Goal: Check status: Check status

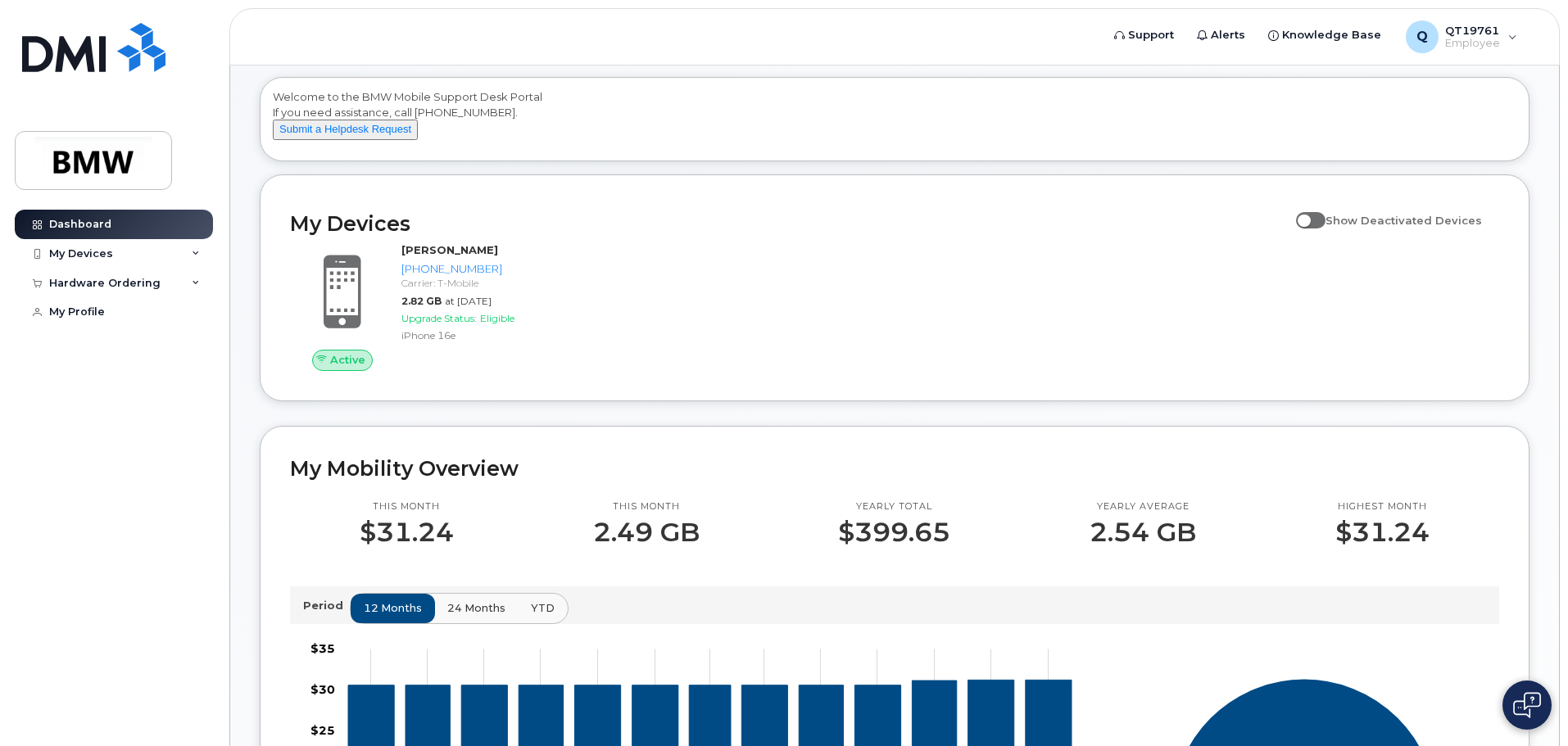
scroll to position [246, 0]
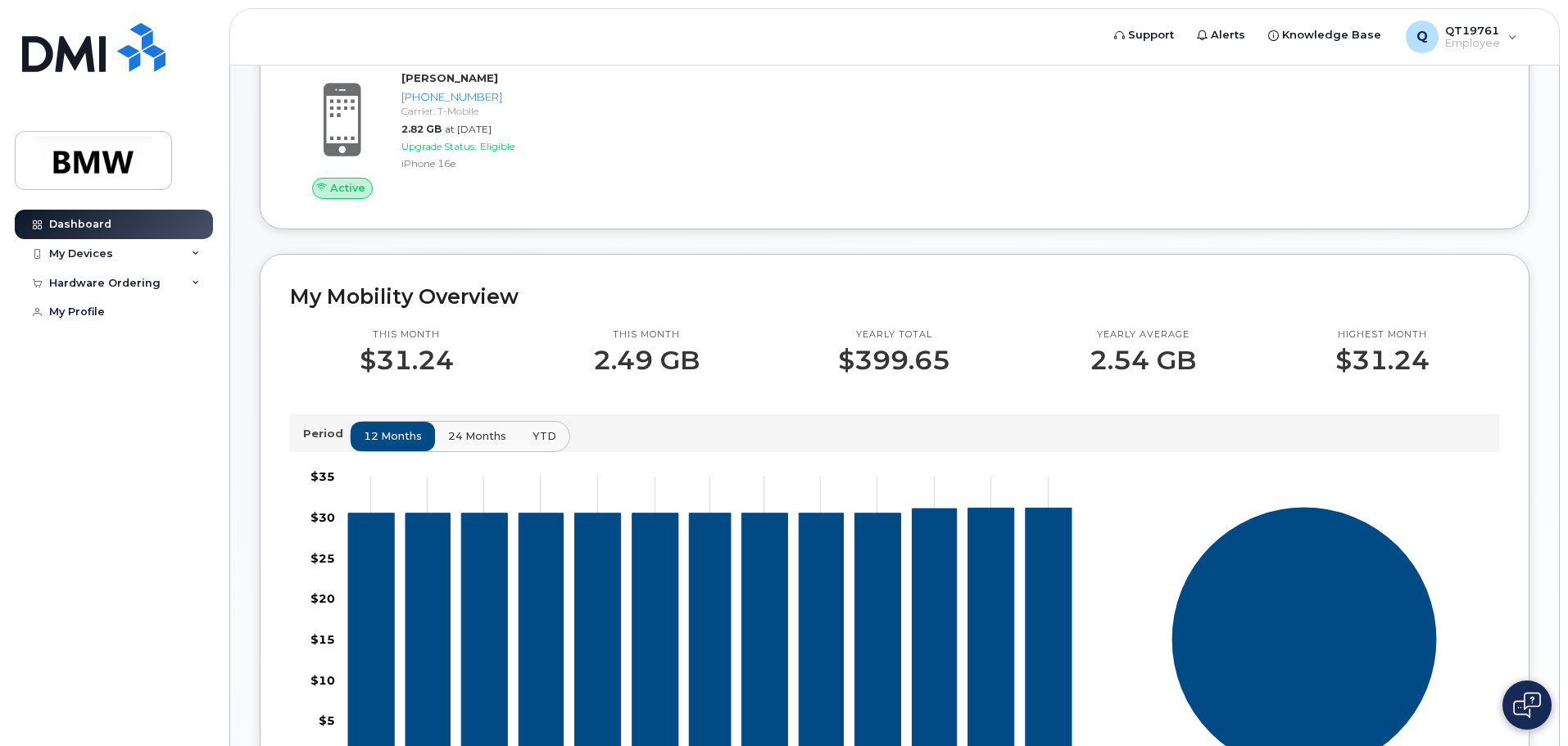
click at [467, 444] on span "24 months" at bounding box center [477, 436] width 58 height 16
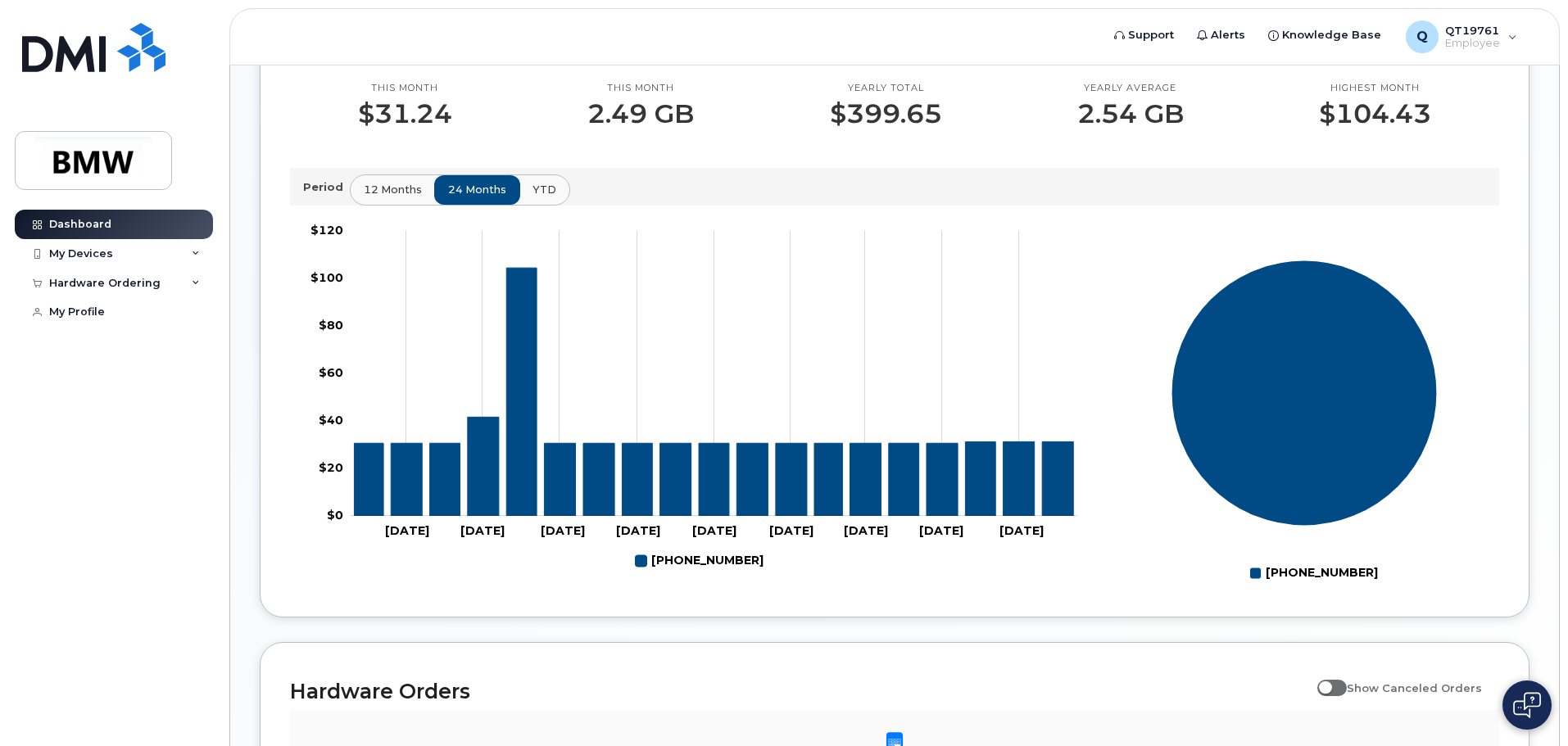
scroll to position [492, 0]
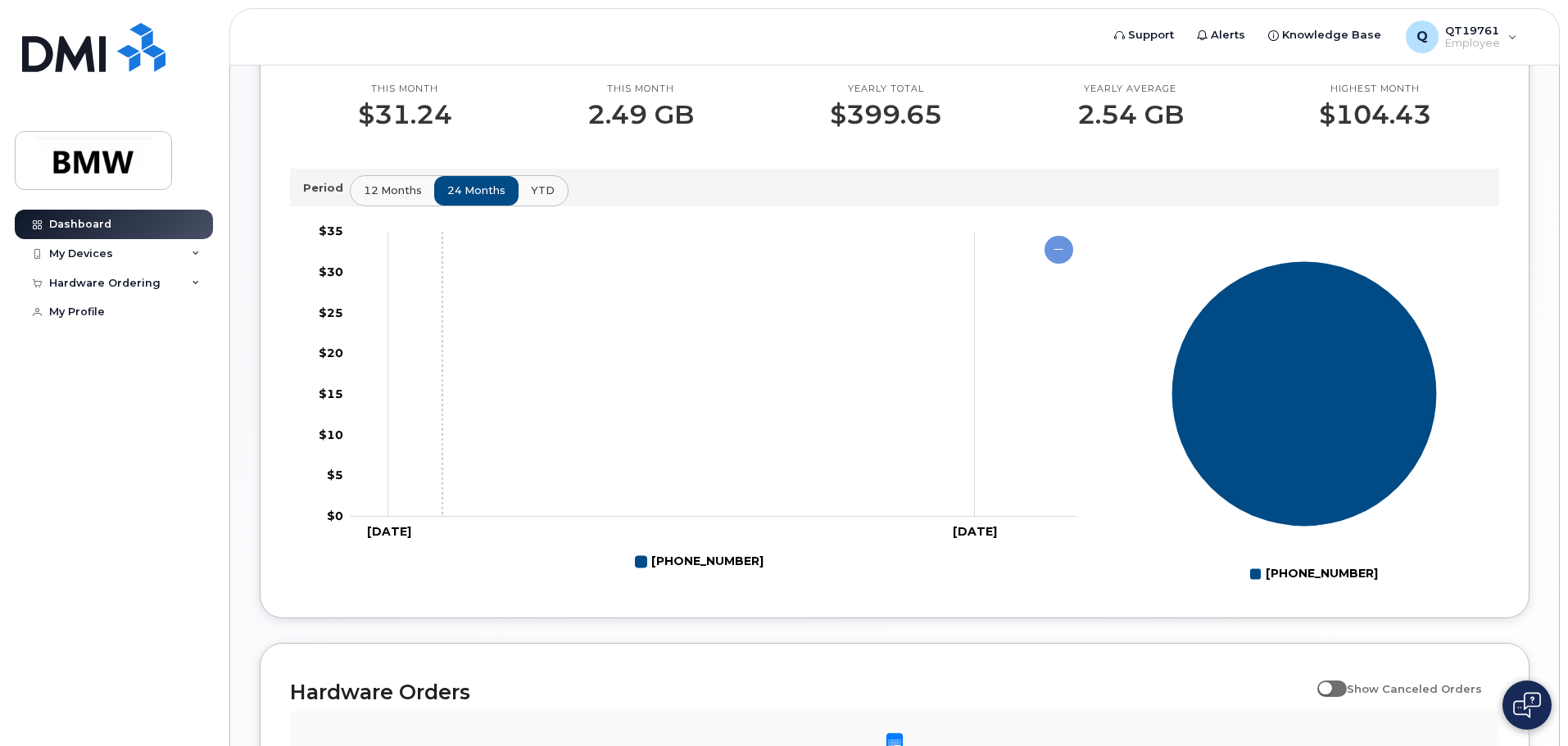
click at [845, 346] on rect "Chart" at bounding box center [713, 374] width 726 height 285
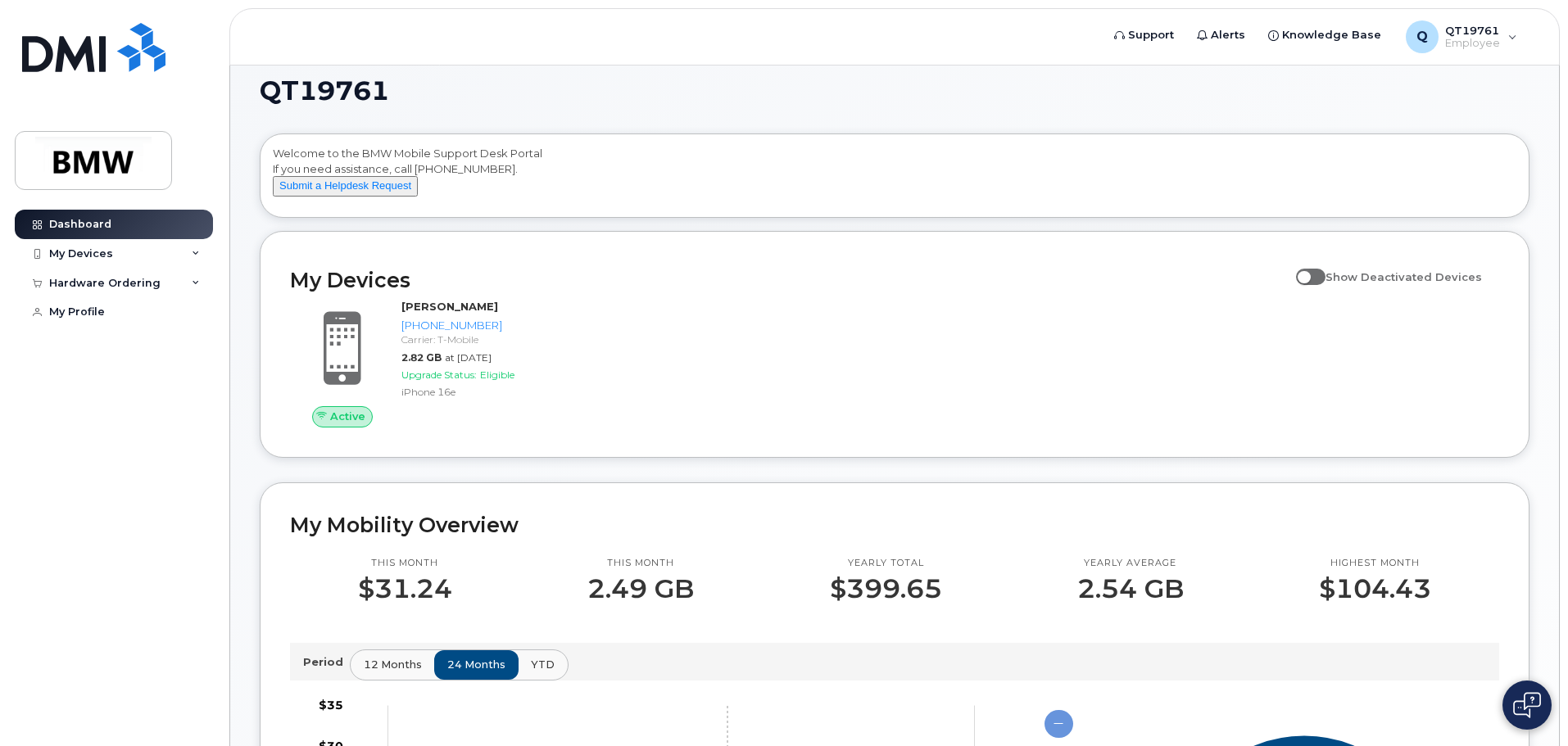
scroll to position [0, 0]
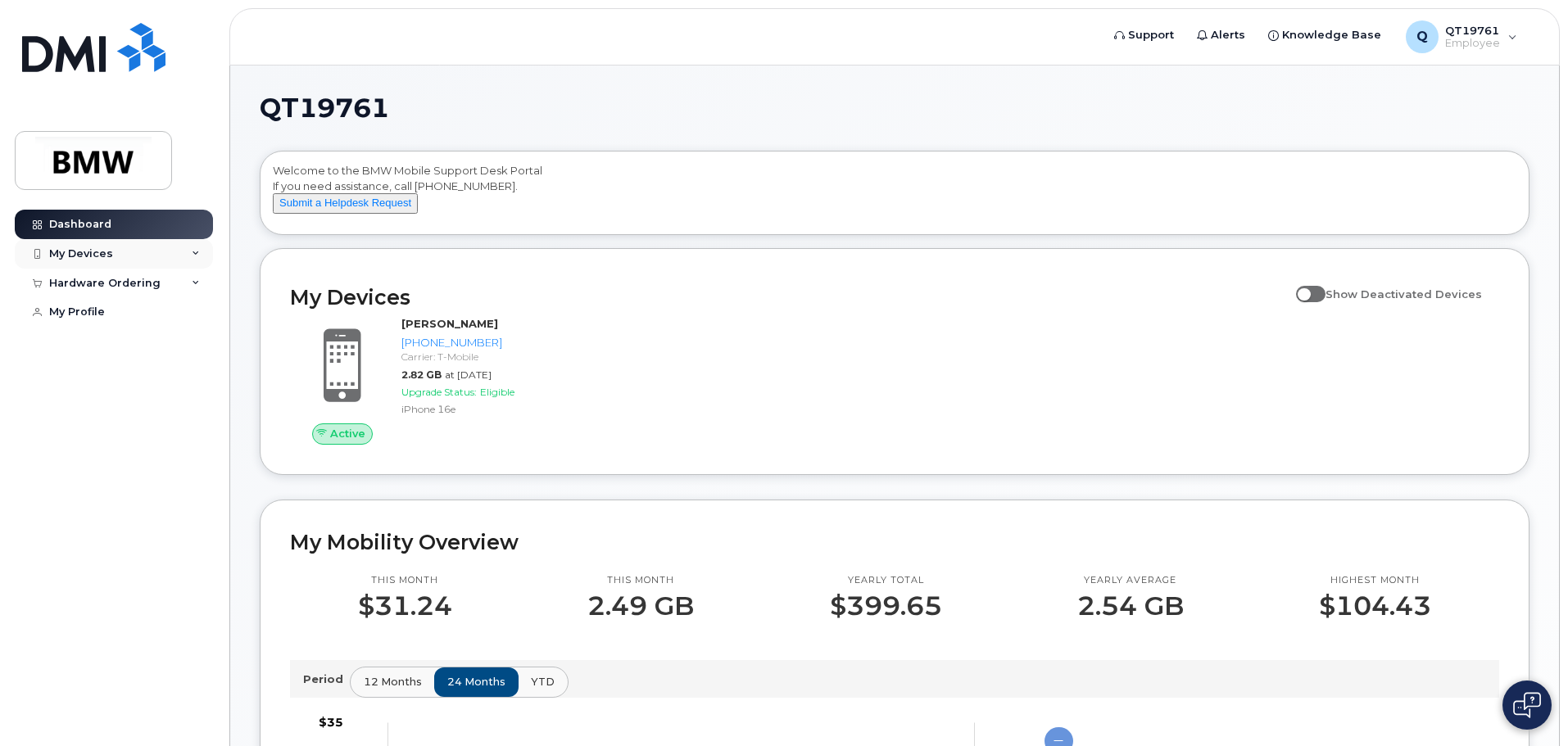
click at [85, 257] on div "My Devices" at bounding box center [81, 254] width 64 height 13
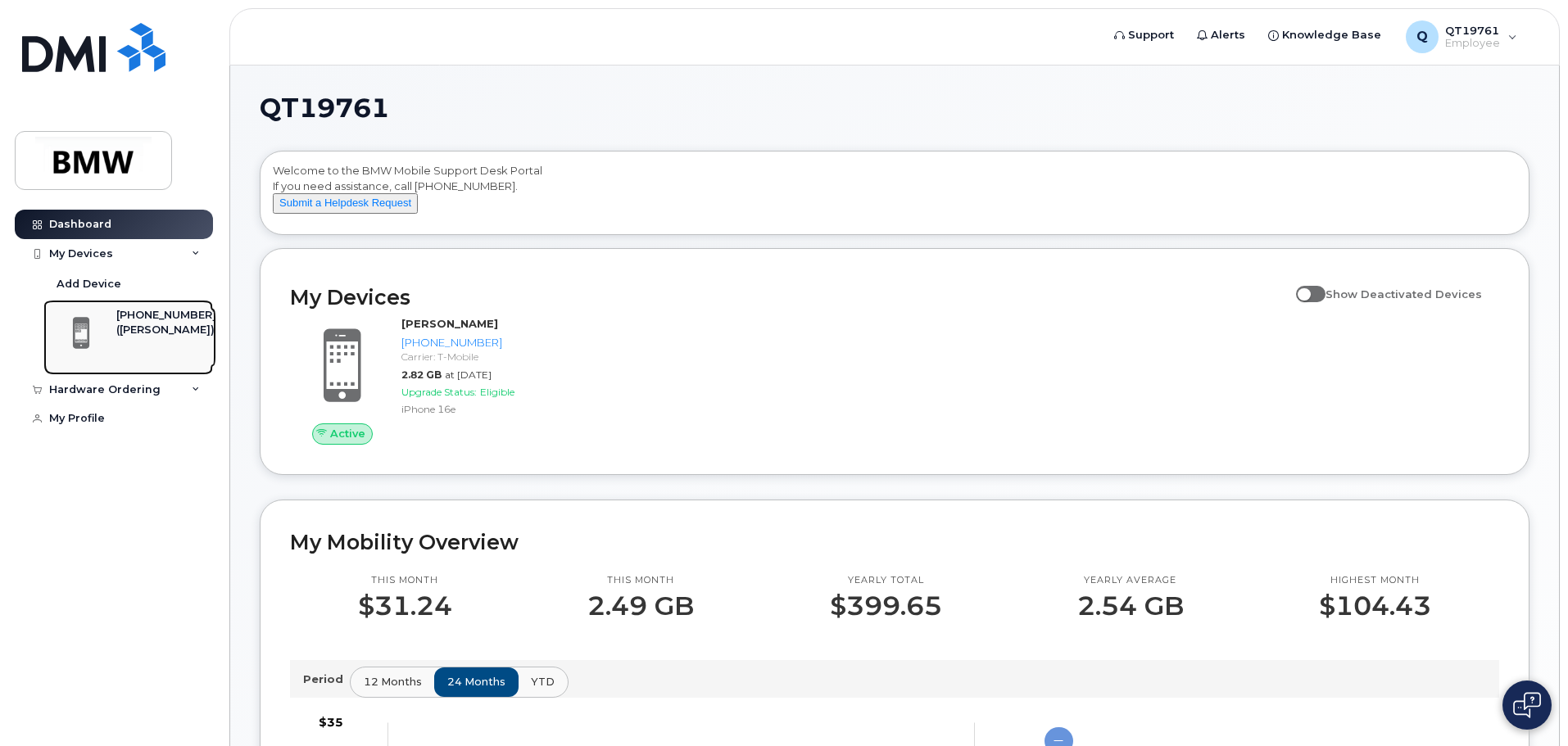
click at [149, 320] on div "[PHONE_NUMBER]" at bounding box center [166, 316] width 100 height 15
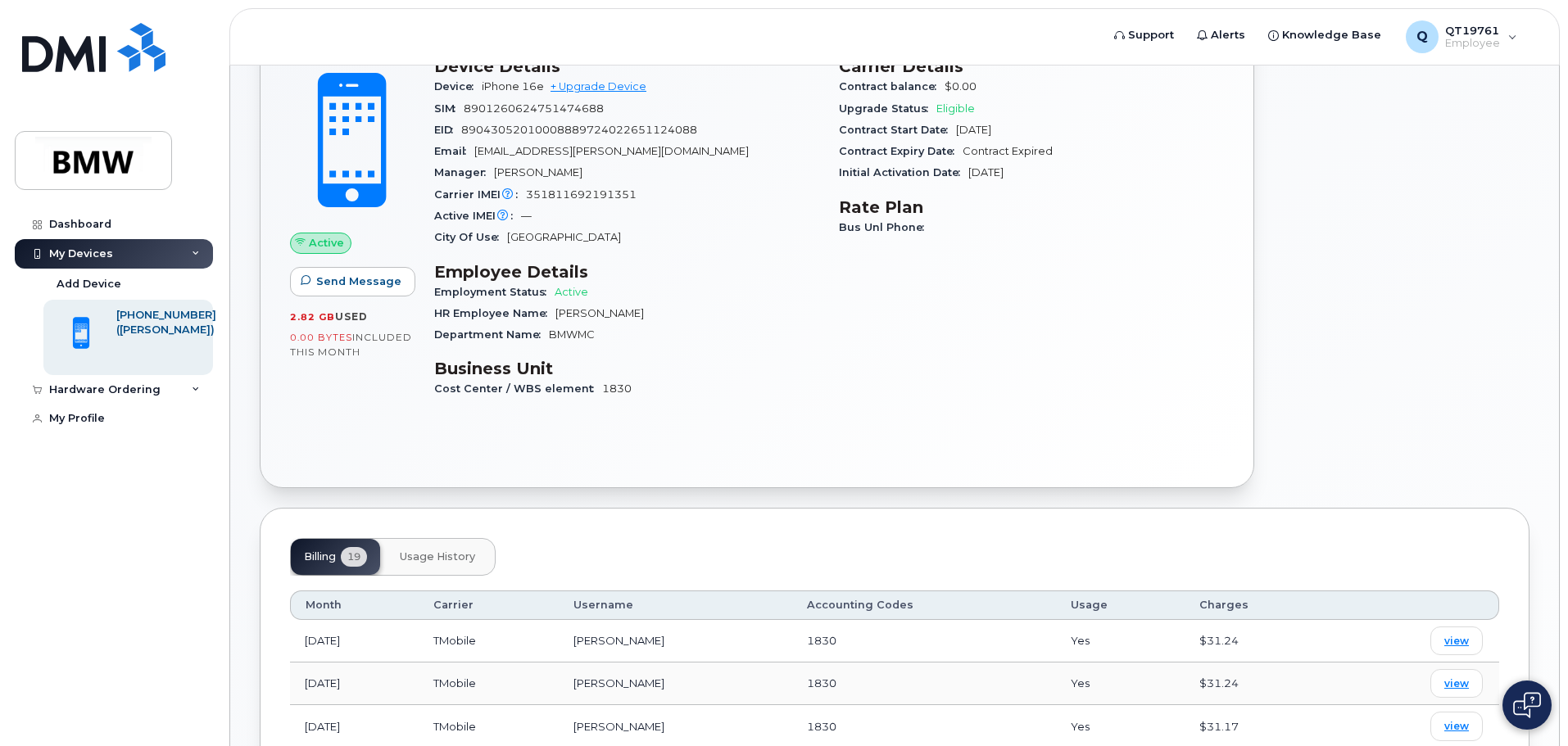
scroll to position [328, 0]
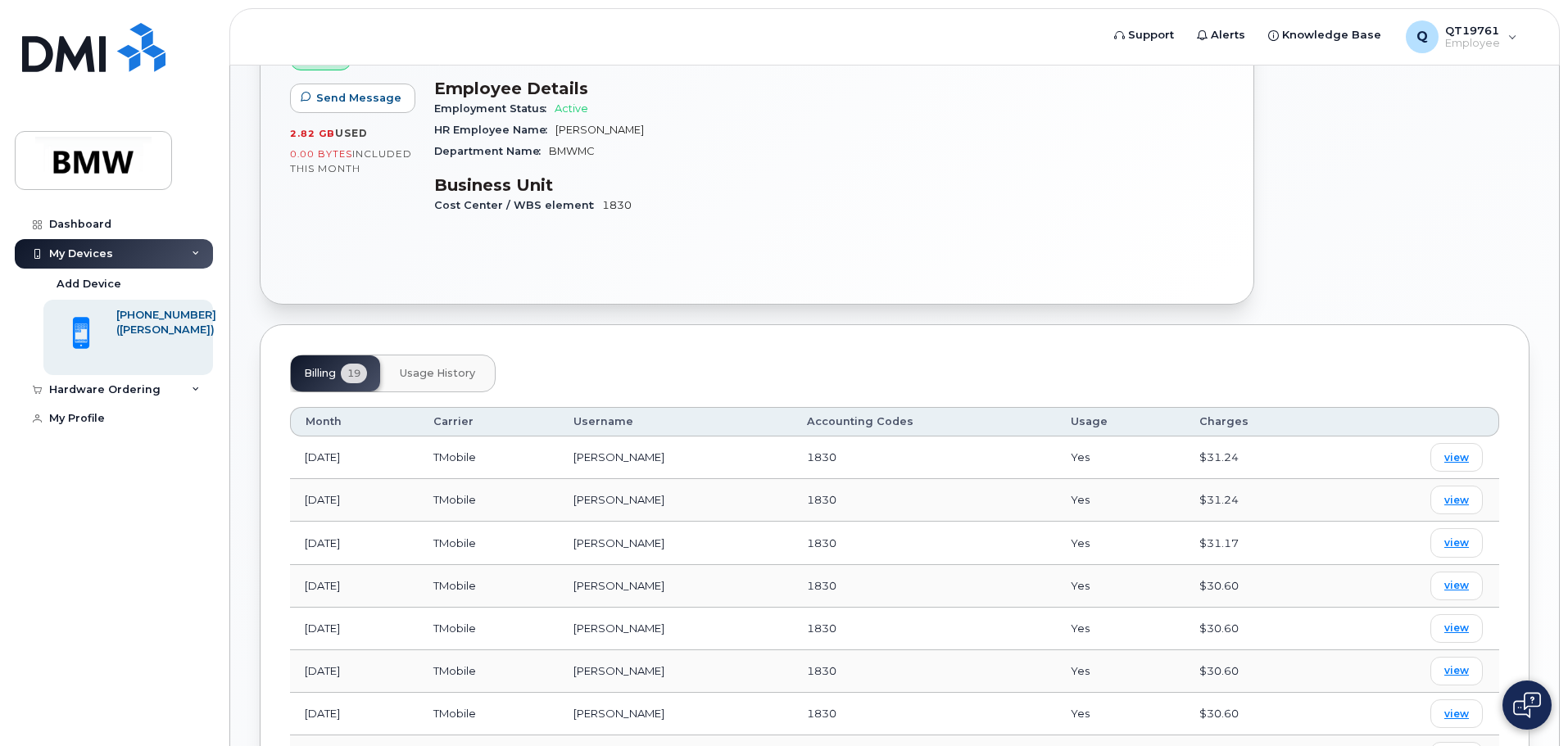
click at [432, 382] on button "Usage History" at bounding box center [437, 373] width 101 height 36
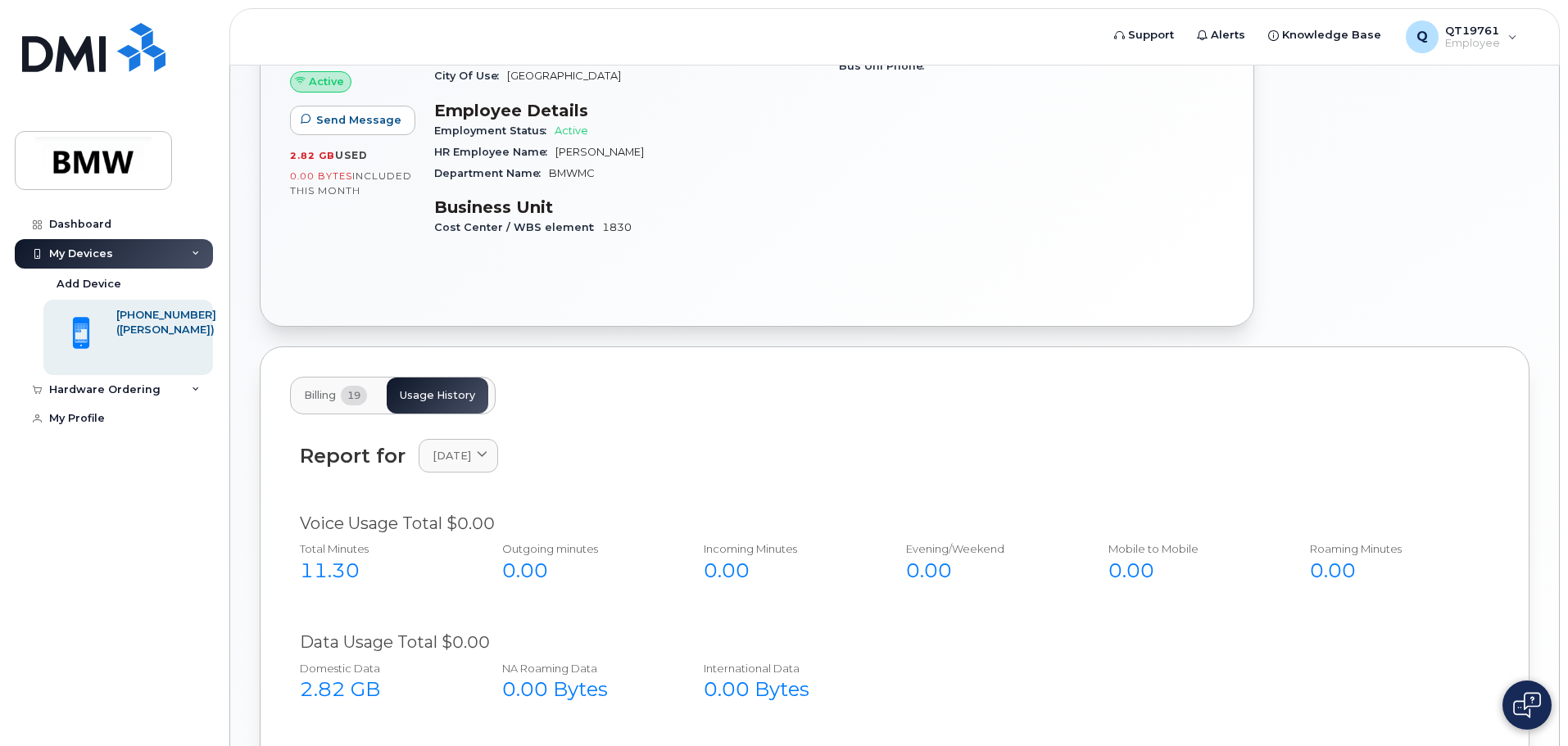
scroll to position [228, 0]
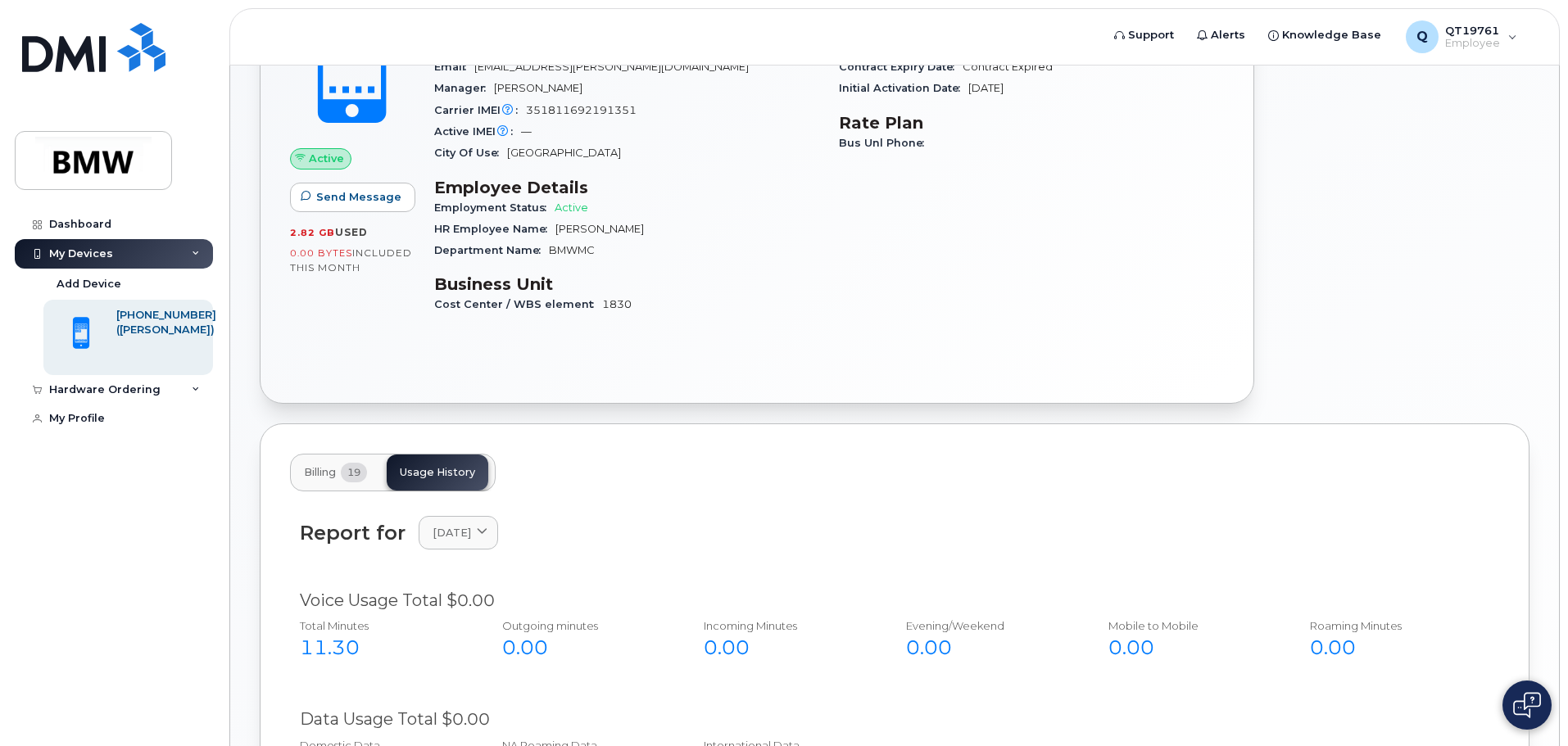
click at [323, 482] on button "Billing 19" at bounding box center [335, 472] width 89 height 36
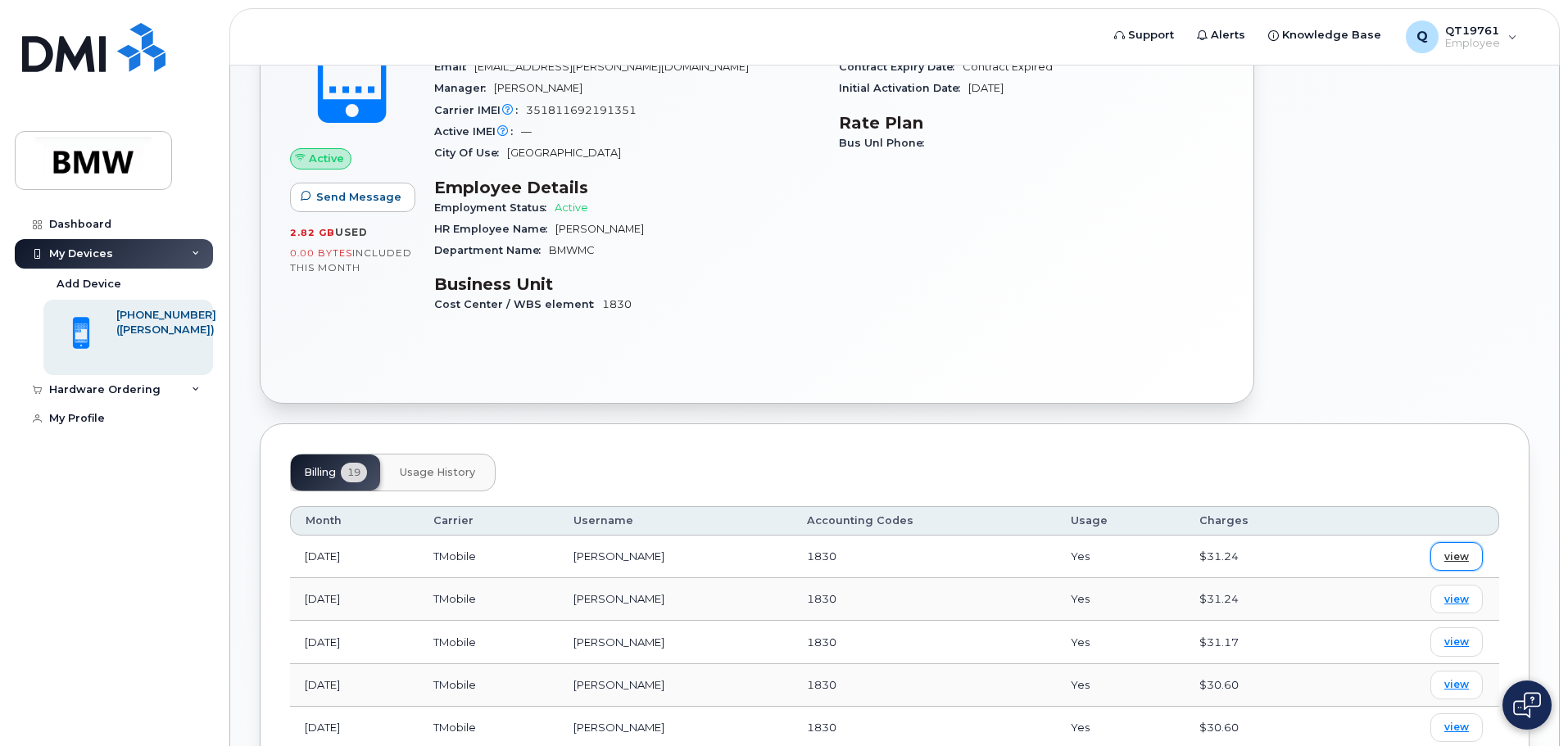
click at [1459, 553] on span "view" at bounding box center [1456, 557] width 24 height 15
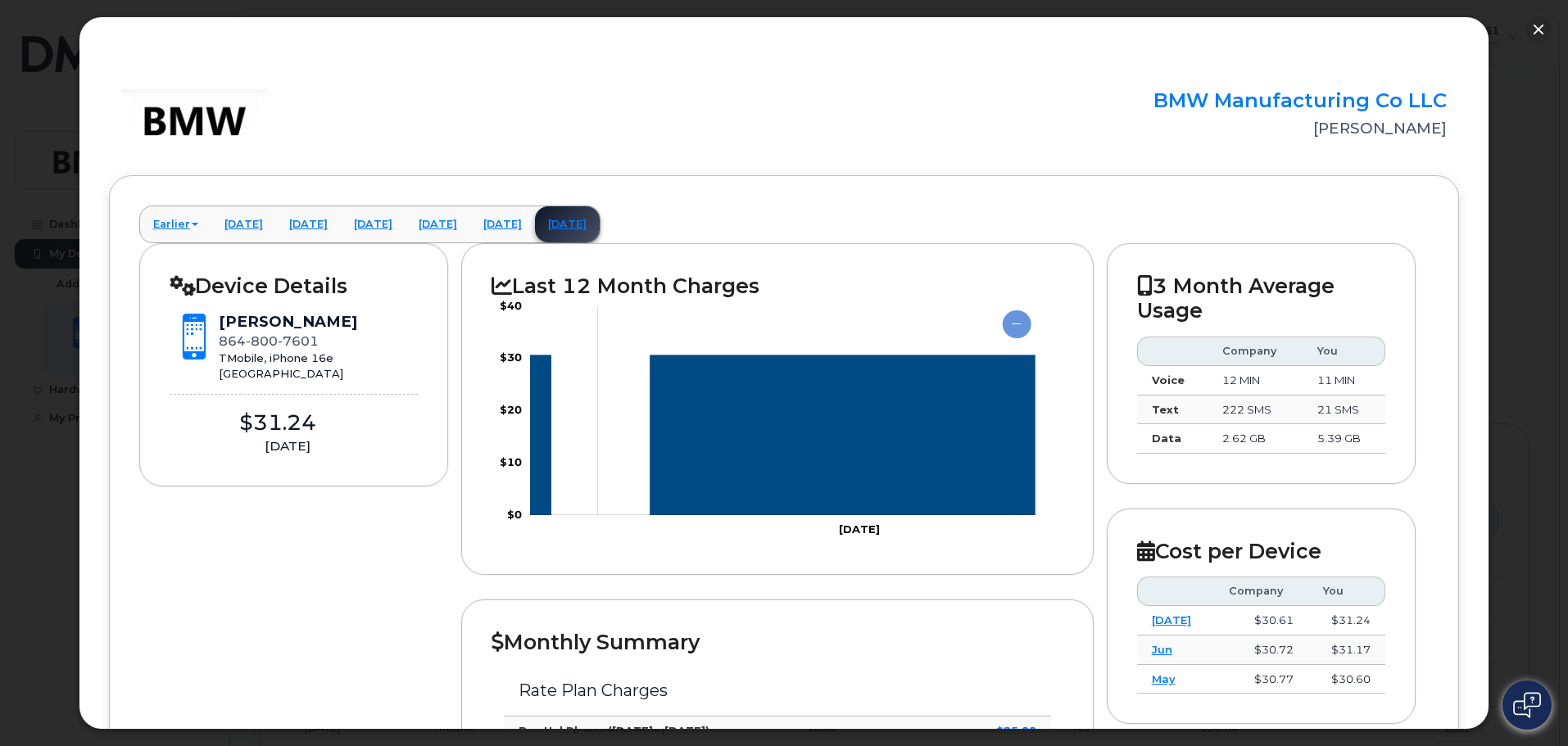
drag, startPoint x: 813, startPoint y: 374, endPoint x: 291, endPoint y: 633, distance: 582.7
drag, startPoint x: 291, startPoint y: 633, endPoint x: 254, endPoint y: 726, distance: 100.1
drag, startPoint x: 254, startPoint y: 726, endPoint x: 259, endPoint y: 735, distance: 10.3
drag, startPoint x: 259, startPoint y: 735, endPoint x: 658, endPoint y: 160, distance: 699.9
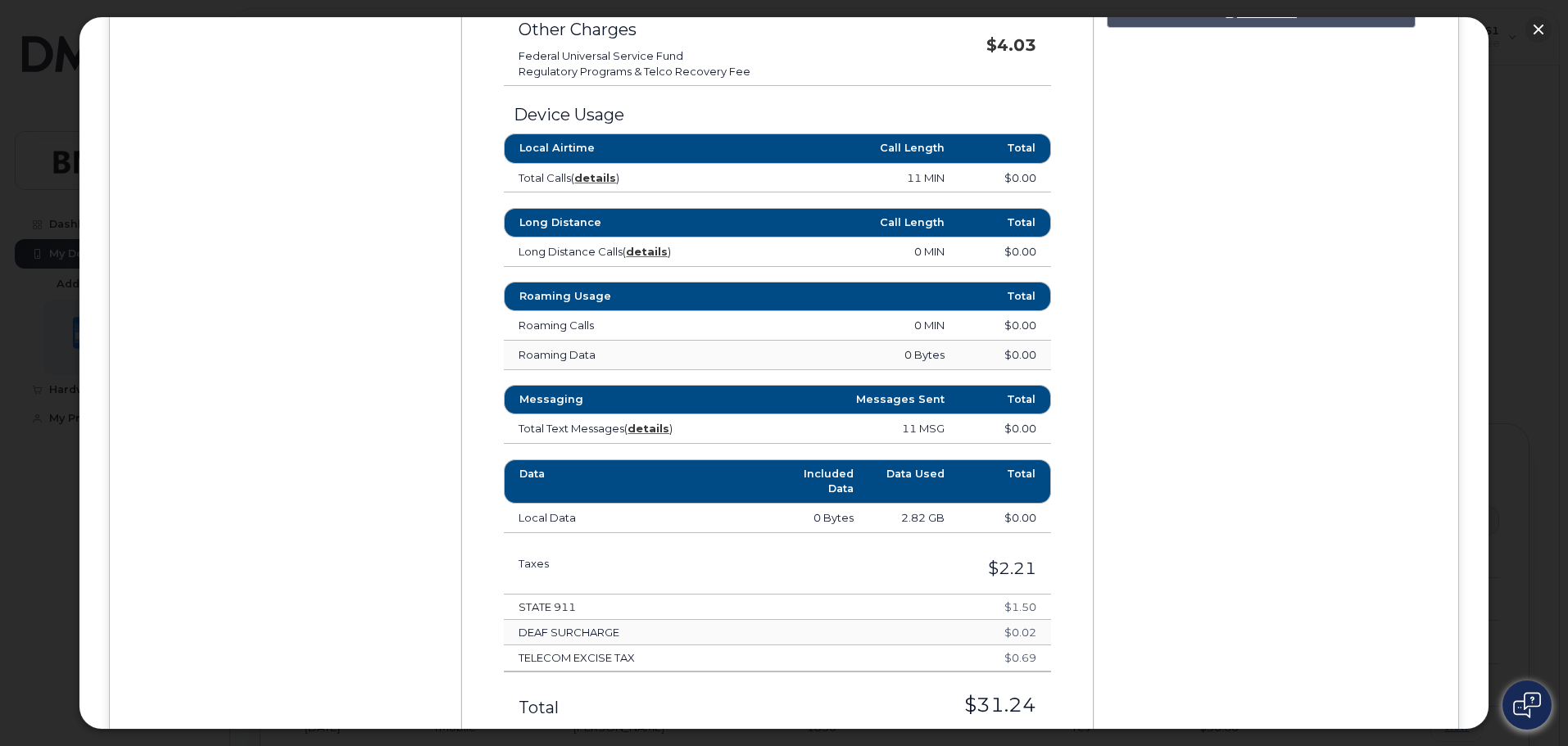
scroll to position [732, 0]
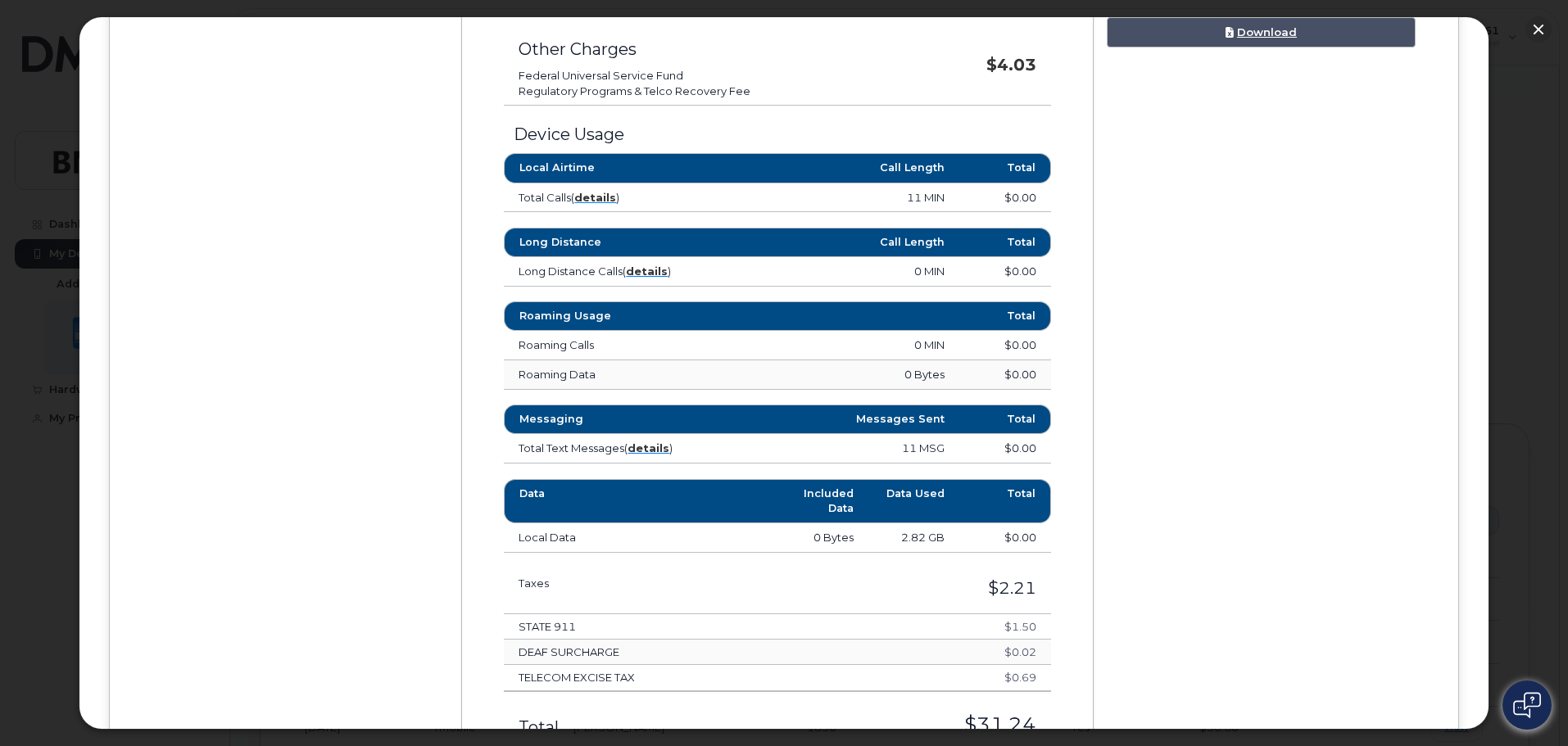
drag, startPoint x: 457, startPoint y: 599, endPoint x: 431, endPoint y: 658, distance: 64.5
drag, startPoint x: 431, startPoint y: 658, endPoint x: 375, endPoint y: 721, distance: 84.3
drag, startPoint x: 375, startPoint y: 721, endPoint x: 344, endPoint y: 724, distance: 31.1
drag, startPoint x: 344, startPoint y: 724, endPoint x: 318, endPoint y: 698, distance: 36.8
drag, startPoint x: 318, startPoint y: 698, endPoint x: 266, endPoint y: 419, distance: 283.8
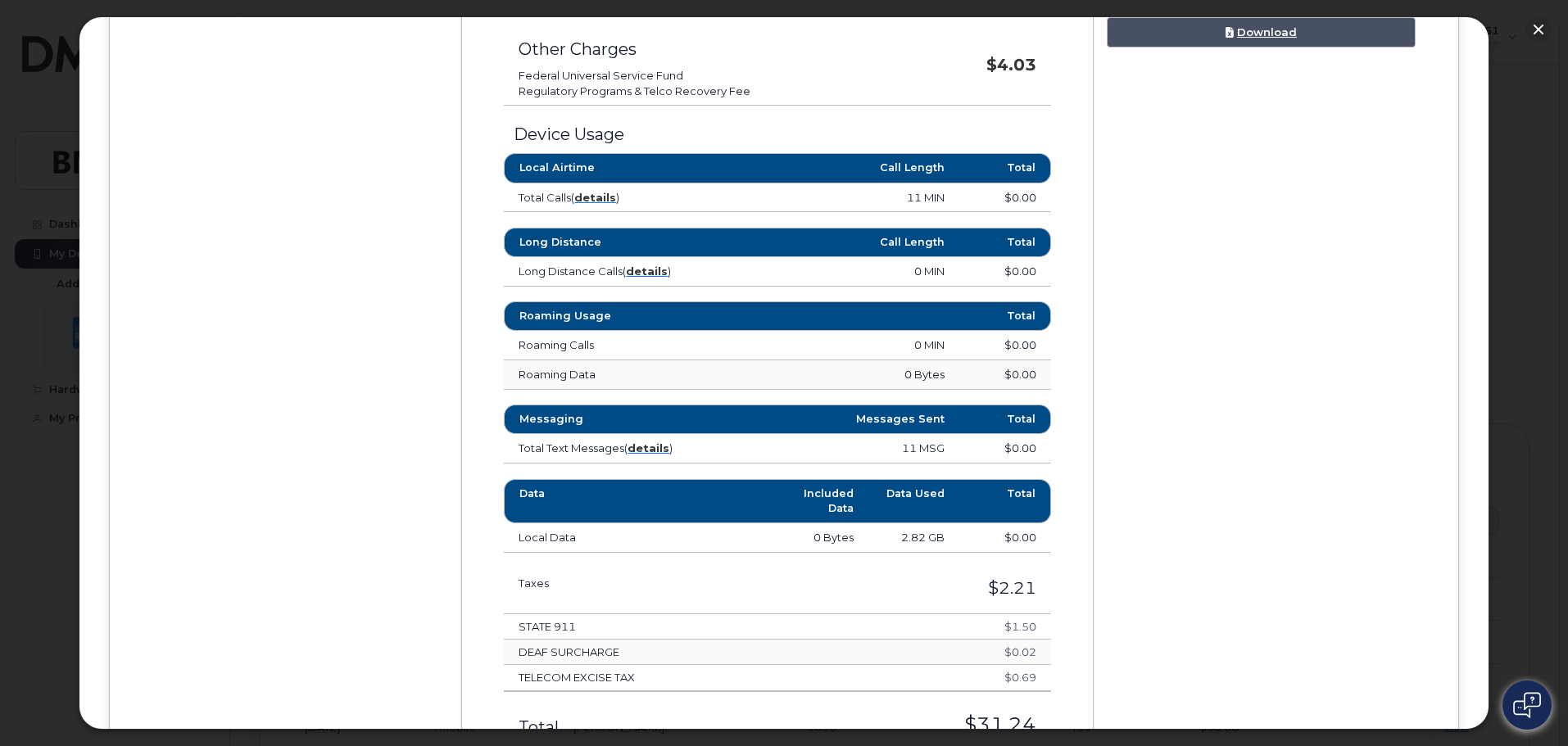
click at [266, 419] on div "Device Details [PERSON_NAME] [PHONE_NUMBER] TMobile, iPhone 16e [GEOGRAPHIC_DAT…" at bounding box center [784, 160] width 1290 height 1296
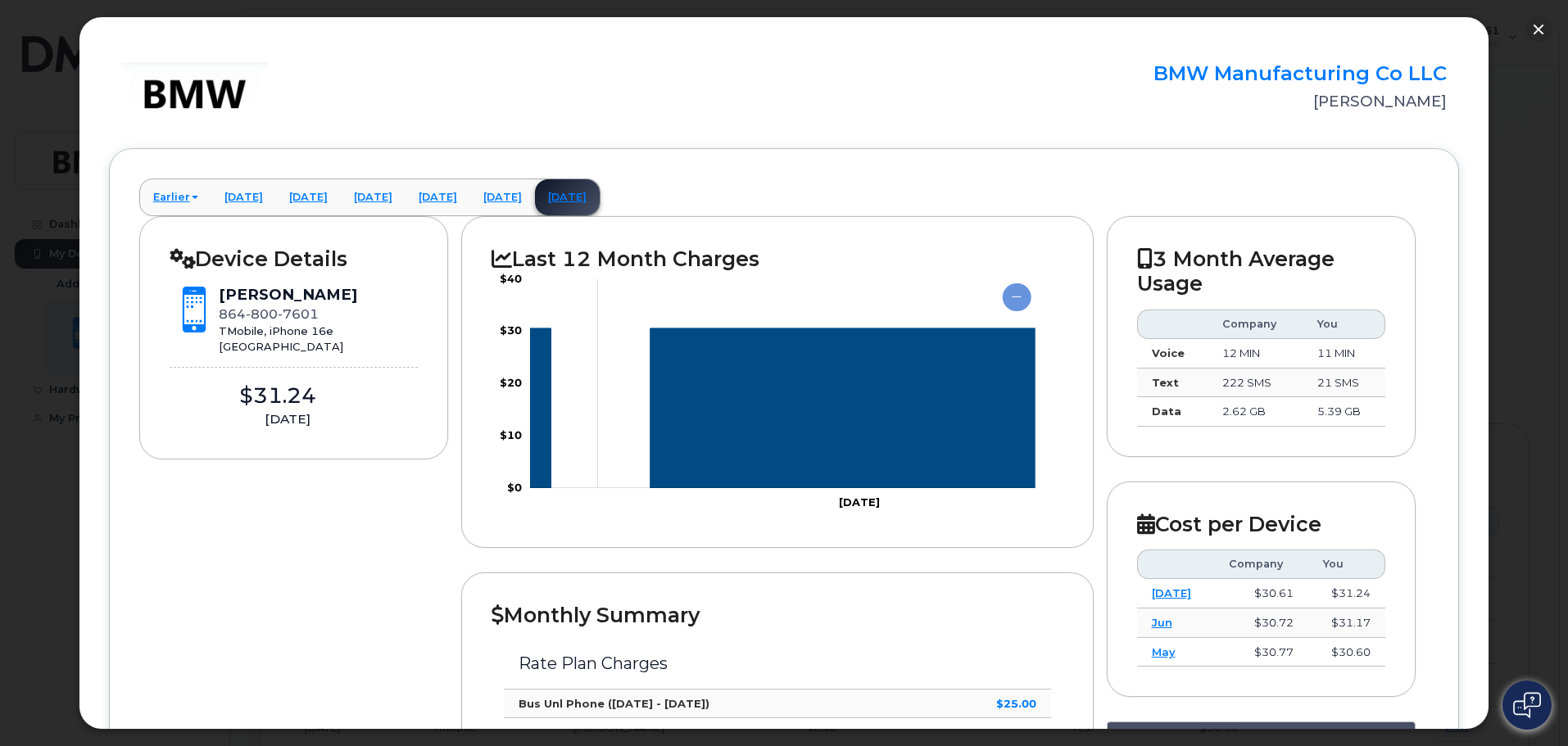
scroll to position [0, 0]
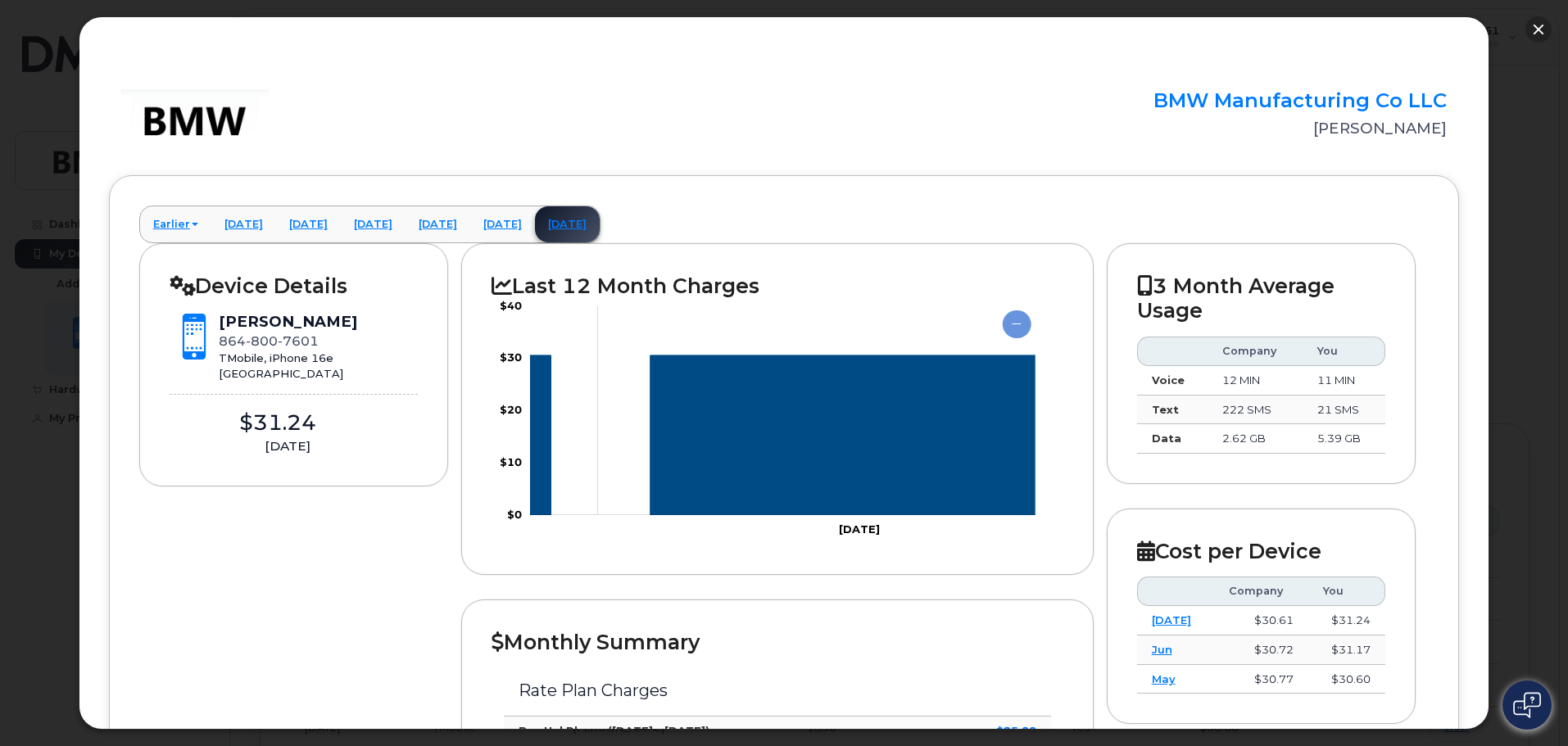
click at [1534, 24] on button "button" at bounding box center [1538, 30] width 26 height 26
